Goal: Use online tool/utility

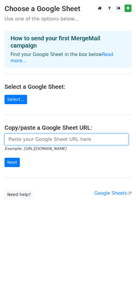
click at [75, 136] on input "url" at bounding box center [67, 139] width 124 height 11
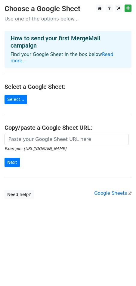
click at [104, 58] on p "Find your Google Sheet in the box below Read more..." at bounding box center [68, 58] width 115 height 13
click at [104, 54] on link "Read more..." at bounding box center [62, 58] width 103 height 12
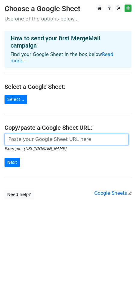
click at [36, 142] on input "url" at bounding box center [67, 139] width 124 height 11
